Goal: Task Accomplishment & Management: Manage account settings

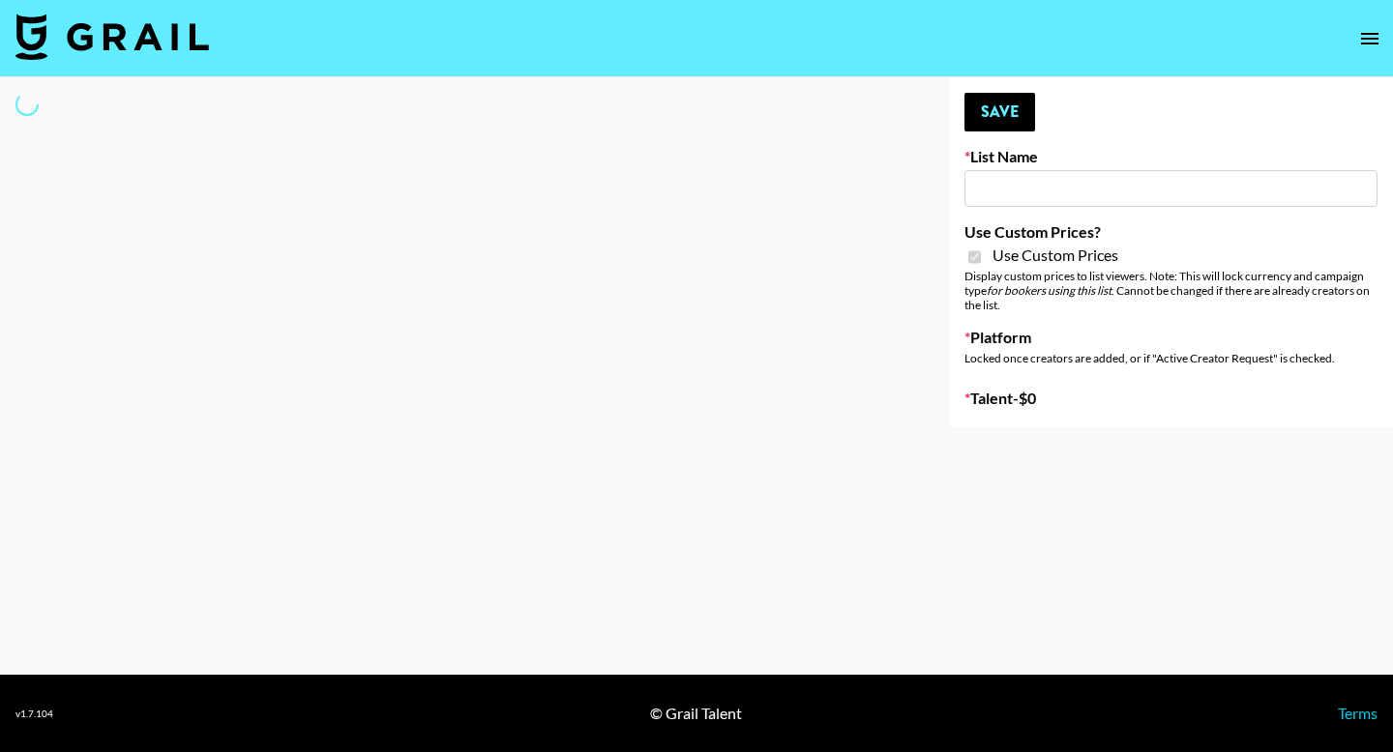
select select "Brand"
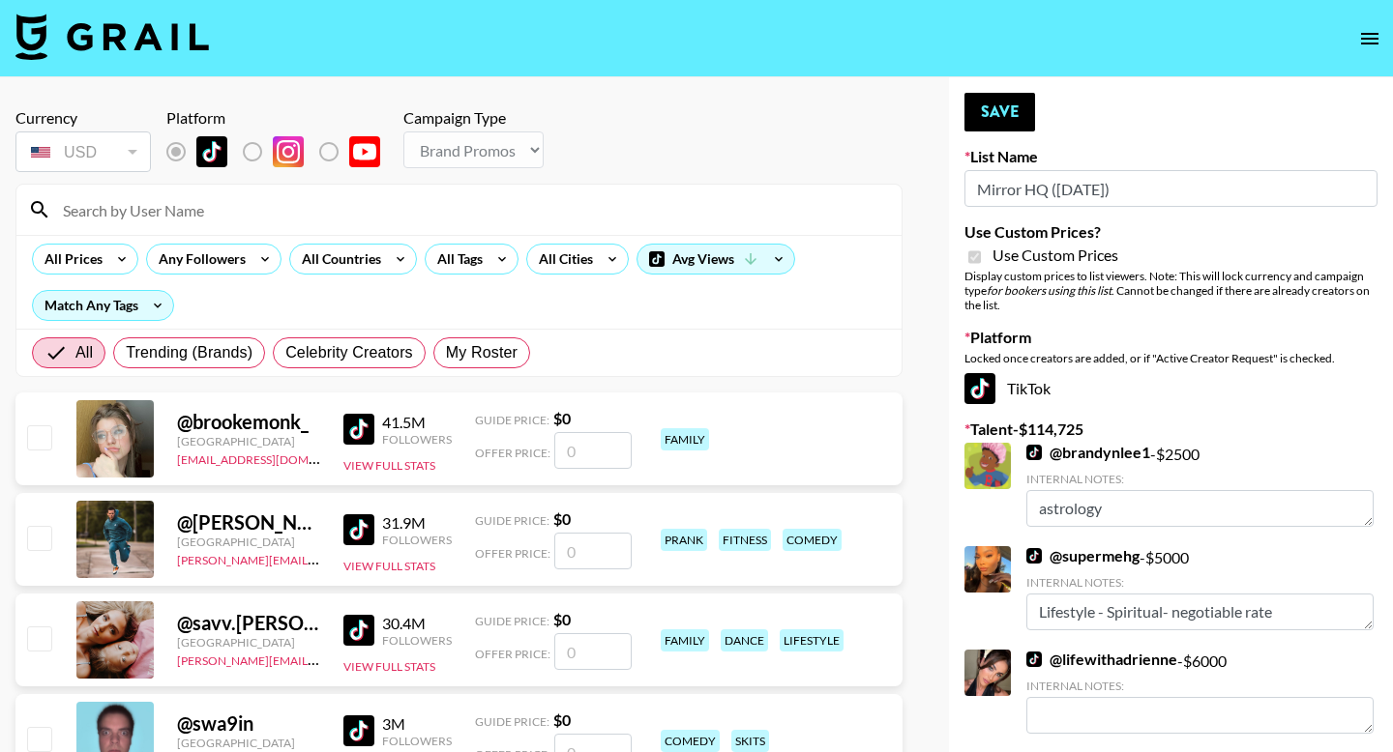
type input "Mirror HQ ([DATE])"
checkbox input "true"
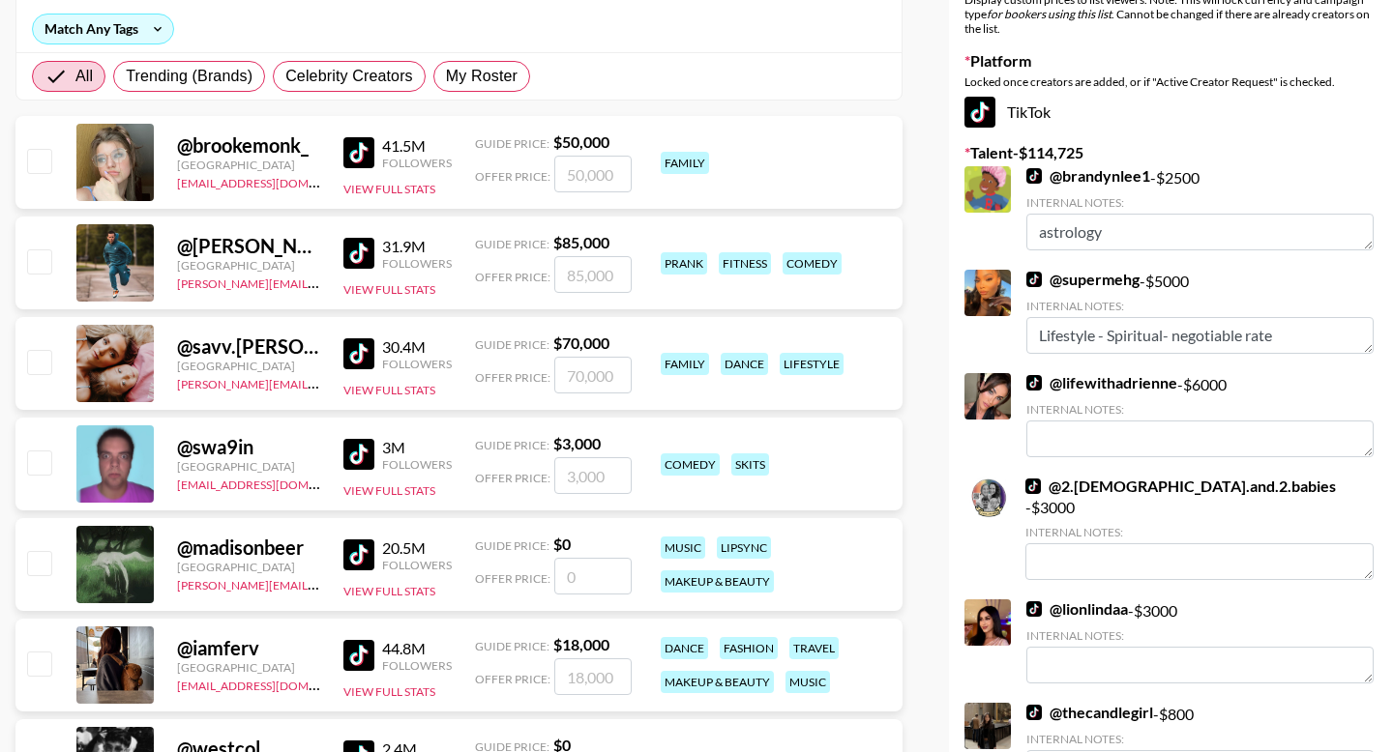
scroll to position [295, 0]
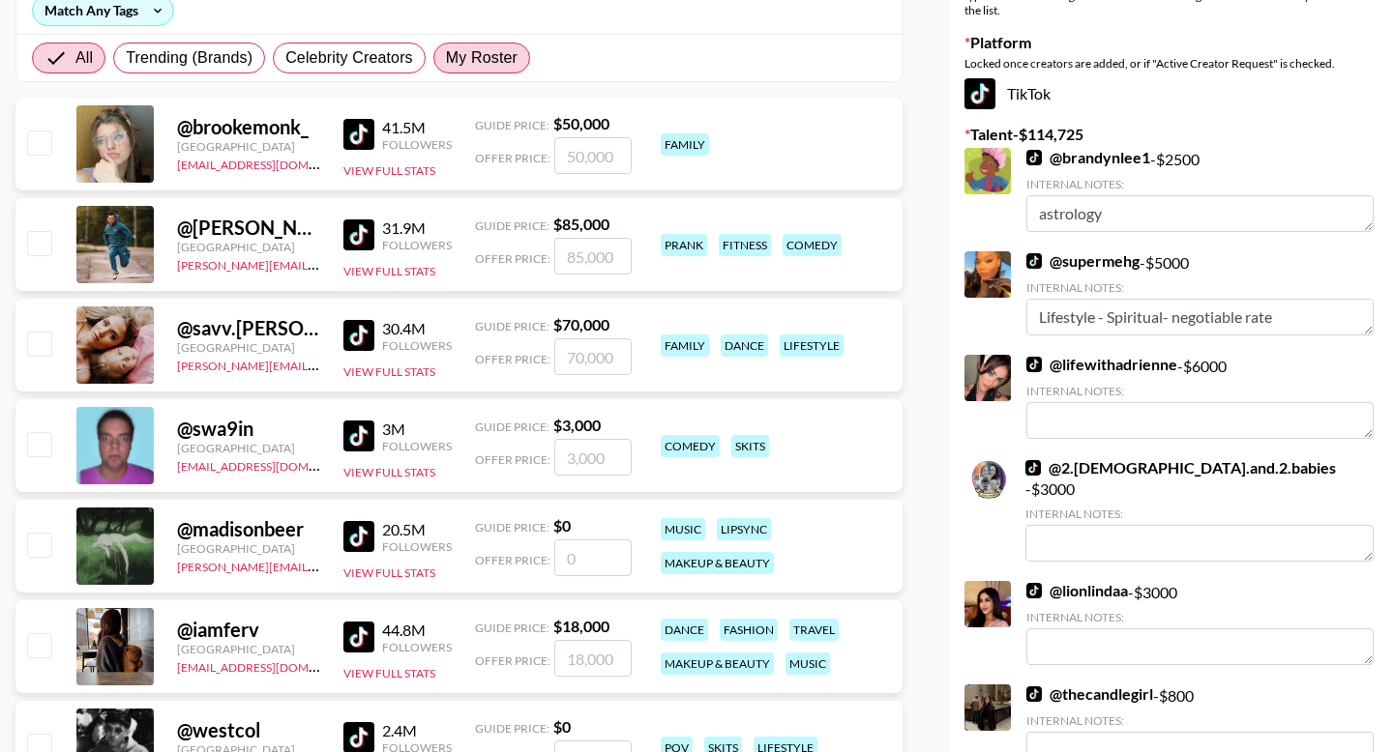
click at [501, 61] on span "My Roster" at bounding box center [482, 57] width 72 height 23
click at [446, 58] on input "My Roster" at bounding box center [446, 58] width 0 height 0
radio input "true"
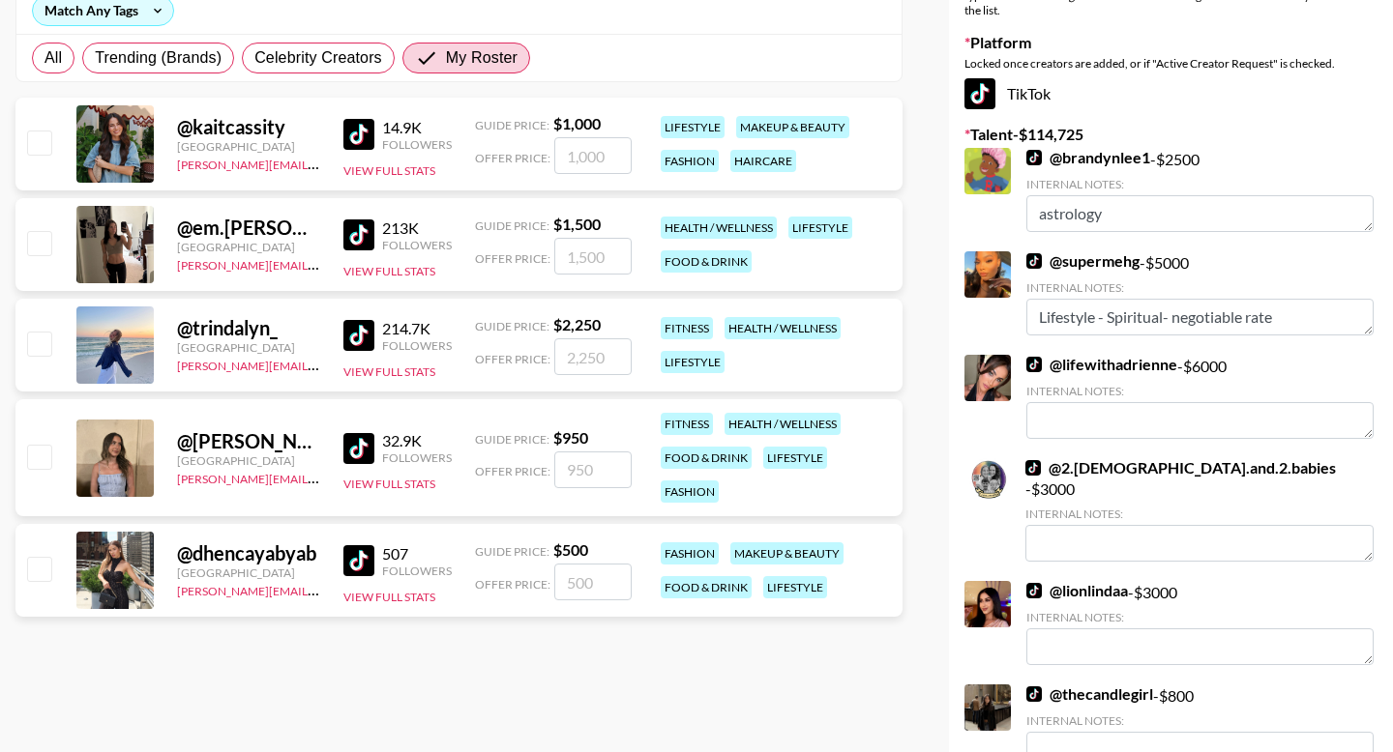
click at [35, 262] on div "@ em.[PERSON_NAME] United States [PERSON_NAME][EMAIL_ADDRESS][PERSON_NAME][DOMA…" at bounding box center [458, 244] width 887 height 93
click at [38, 249] on input "checkbox" at bounding box center [38, 242] width 23 height 23
checkbox input "true"
type input "1500"
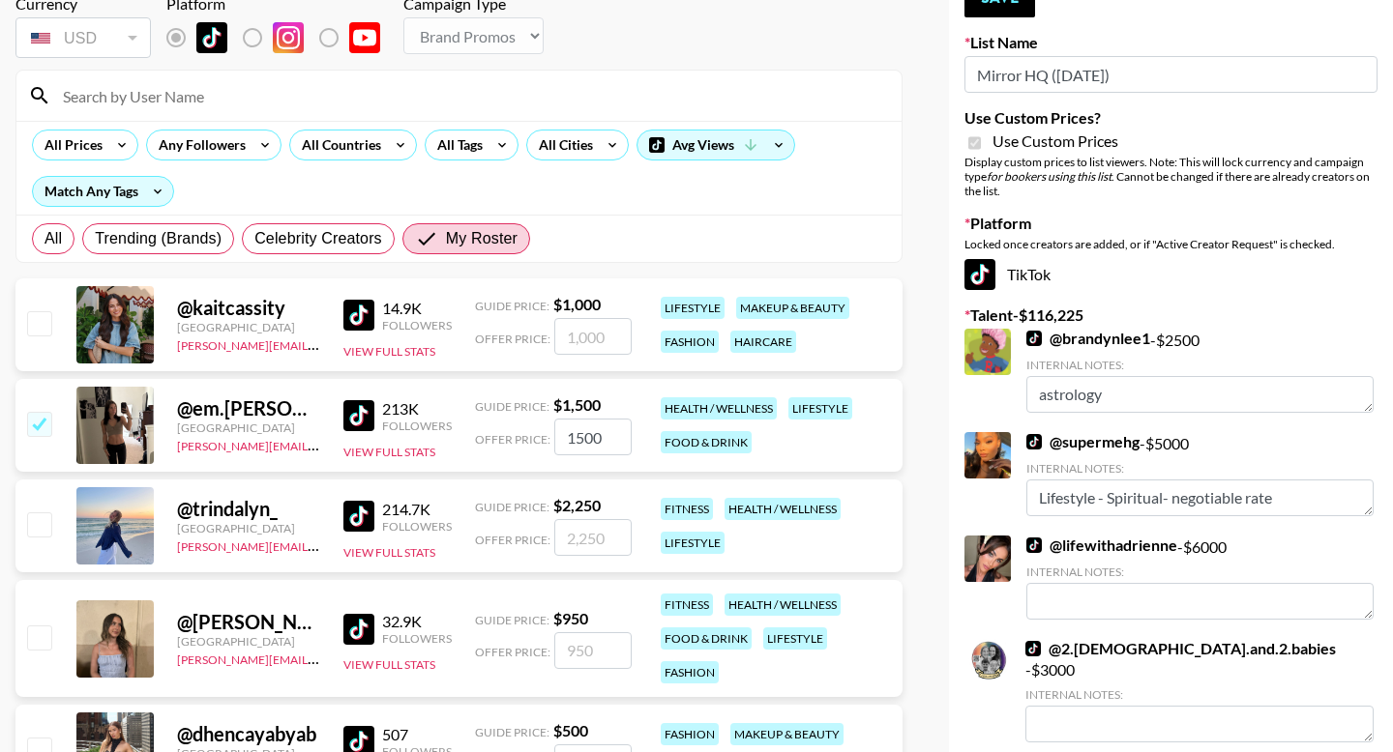
scroll to position [0, 0]
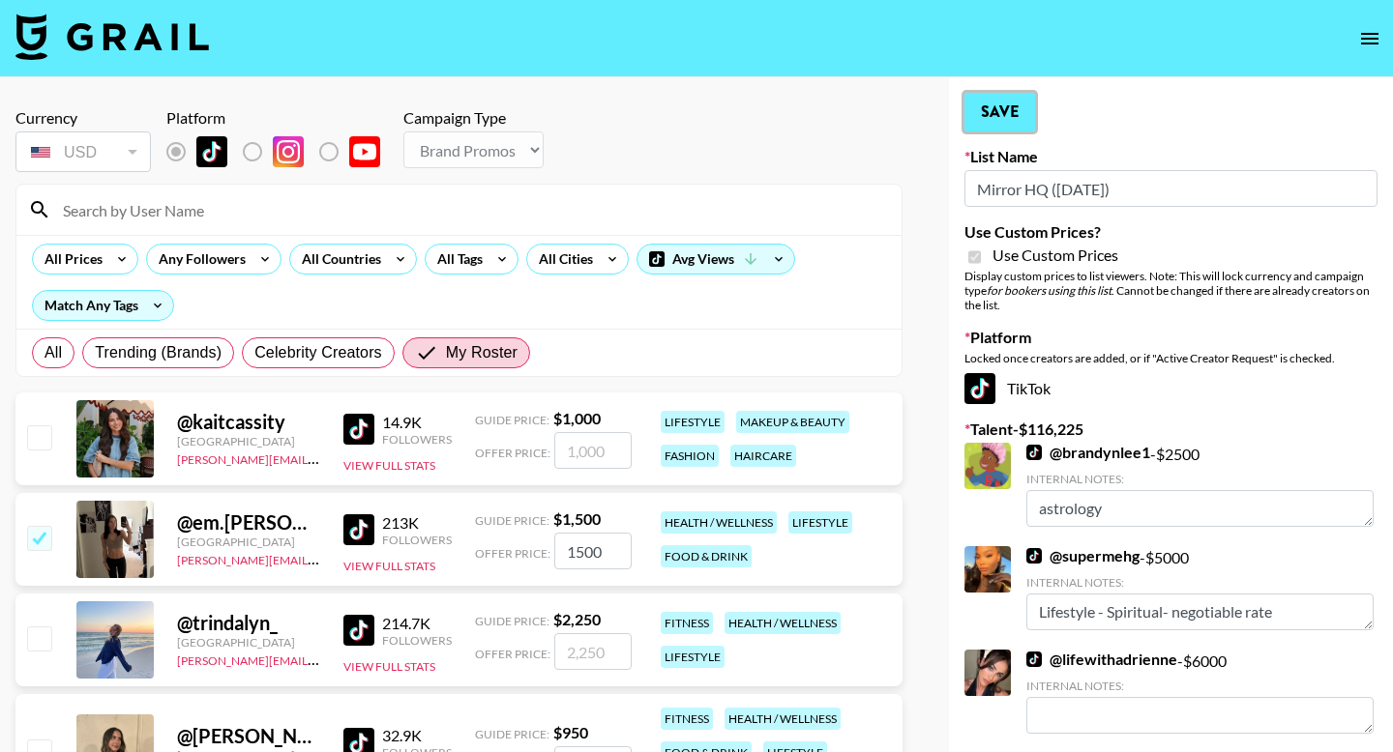
click at [1026, 119] on button "Save" at bounding box center [999, 112] width 71 height 39
